Goal: Use online tool/utility

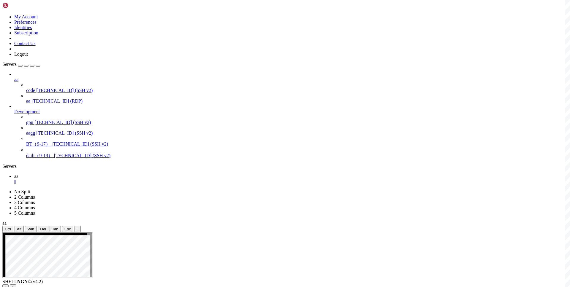
drag, startPoint x: 253, startPoint y: 432, endPoint x: 121, endPoint y: 426, distance: 132.3
